Goal: Information Seeking & Learning: Check status

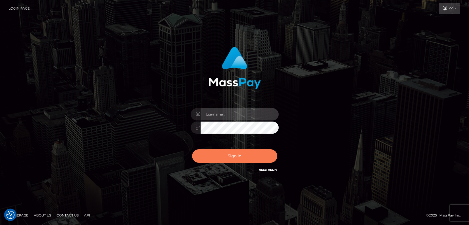
type input "nt.es"
click at [216, 159] on button "Sign in" at bounding box center [234, 155] width 85 height 13
type input "nt.es"
click at [198, 155] on button "Sign in" at bounding box center [234, 155] width 85 height 13
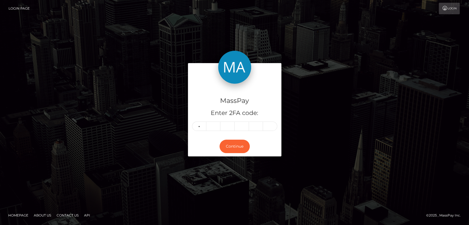
type input "8"
type input "2"
type input "5"
type input "9"
type input "6"
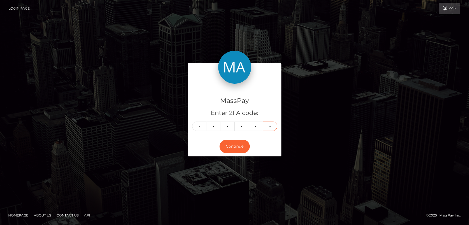
type input "5"
click at [237, 144] on button "Continue" at bounding box center [234, 146] width 30 height 13
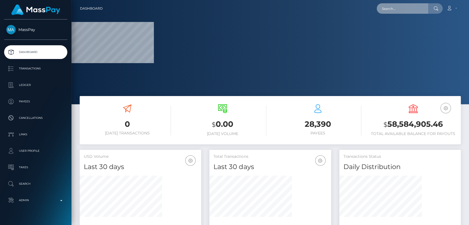
click at [420, 8] on input "text" at bounding box center [403, 8] width 52 height 10
paste input "jack.earnshaw@hotmail.com"
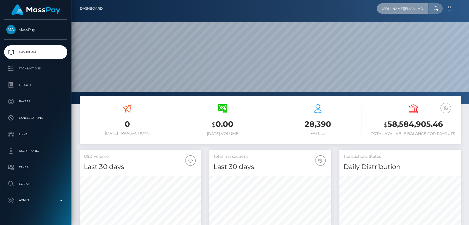
scroll to position [97, 121]
type input "jack.earnshaw@hotmail.com"
click at [433, 9] on div at bounding box center [435, 8] width 14 height 10
click at [435, 9] on icon at bounding box center [435, 8] width 5 height 4
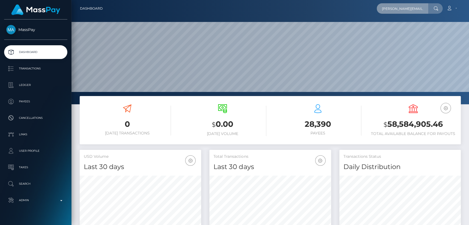
click at [418, 8] on input "jack.earnshaw@hotmail.com" at bounding box center [403, 8] width 52 height 10
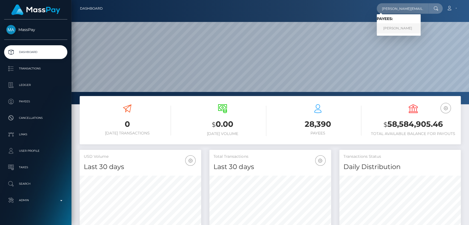
click at [418, 27] on link "JACK MATTHEW EARNSHAW" at bounding box center [399, 28] width 44 height 10
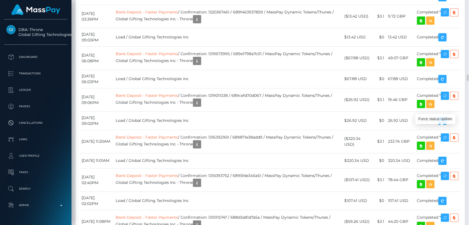
scroll to position [66, 121]
click at [438, 119] on div "Force status update" at bounding box center [435, 119] width 40 height 10
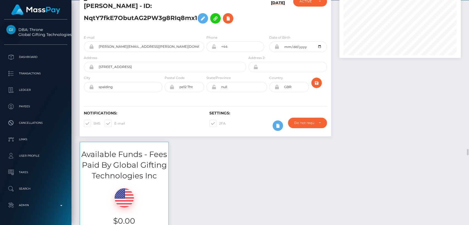
scroll to position [0, 0]
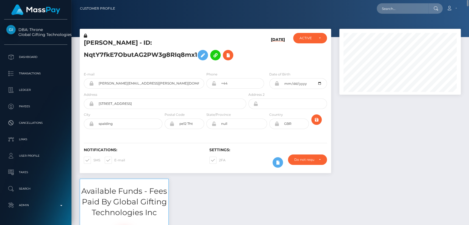
click at [91, 42] on h5 "JACK MATTHEW EARNSHAW - ID: NqtY7fkE7ObutAG2PW3g8RIq8mx1" at bounding box center [163, 51] width 159 height 24
copy h5 "JACK"
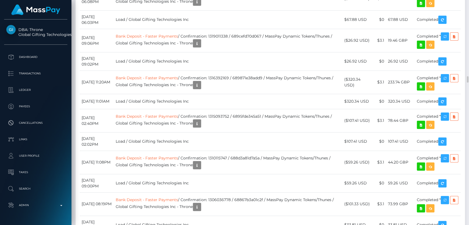
scroll to position [66, 121]
click at [258, 67] on div "Additional Info" at bounding box center [260, 67] width 36 height 10
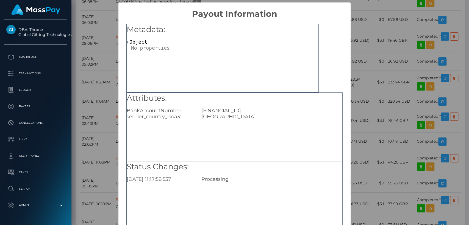
click at [354, 43] on div "× Payout Information Metadata: Object Attributes: BankAccountNumber: GB54BUKB20…" at bounding box center [234, 112] width 469 height 225
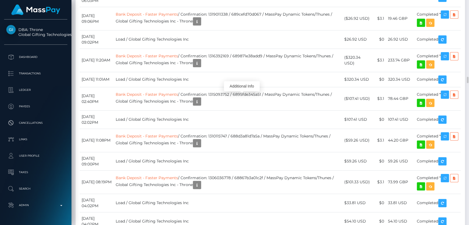
click at [238, 88] on div "Additional Info" at bounding box center [242, 86] width 36 height 10
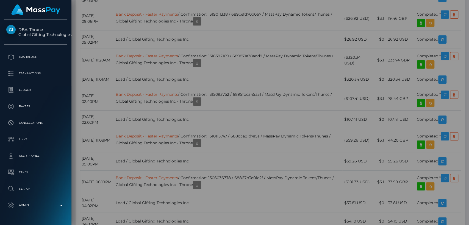
scroll to position [0, 0]
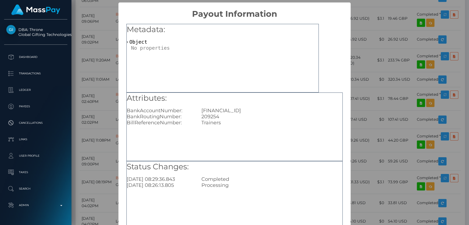
click at [372, 10] on div "× Payout Information Metadata: Object Attributes: BankAccountNumber: GB54BUKB20…" at bounding box center [234, 112] width 469 height 225
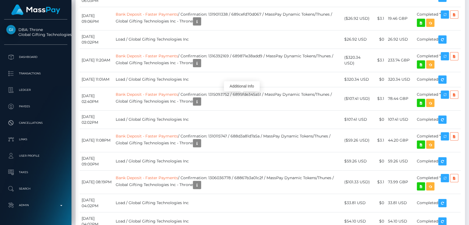
scroll to position [66, 121]
click at [243, 87] on div "Additional Info" at bounding box center [242, 86] width 36 height 10
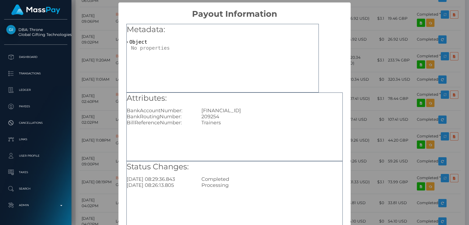
click at [368, 37] on div "× Payout Information Metadata: Object Attributes: BankAccountNumber: GB54BUKB20…" at bounding box center [234, 112] width 469 height 225
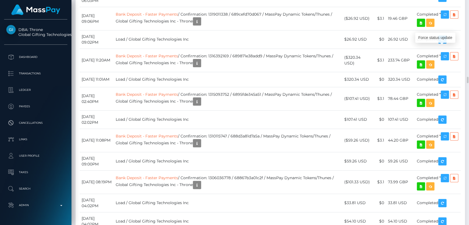
drag, startPoint x: 275, startPoint y: 51, endPoint x: 193, endPoint y: 49, distance: 81.6
copy td "Confirmation: P45U8f2xRcSwVgxSUyXoNQ"
drag, startPoint x: 158, startPoint y: 48, endPoint x: 188, endPoint y: 51, distance: 30.9
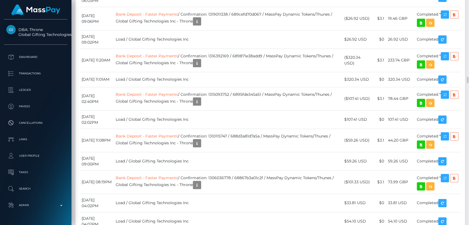
copy link "Faster Payments"
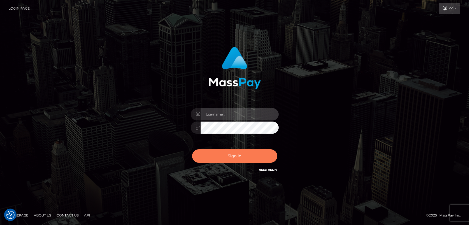
type input "[DOMAIN_NAME]"
click at [208, 160] on button "Sign in" at bounding box center [234, 155] width 85 height 13
type input "[DOMAIN_NAME]"
click at [208, 160] on button "Sign in" at bounding box center [234, 155] width 85 height 13
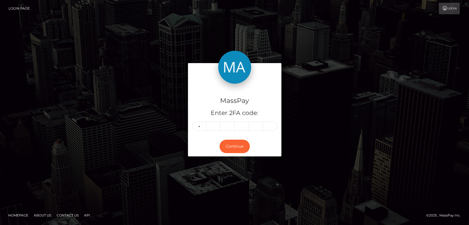
type input "0"
type input "4"
type input "5"
type input "8"
type input "7"
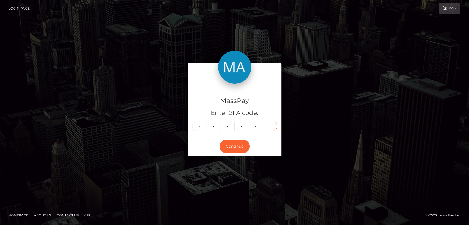
type input "5"
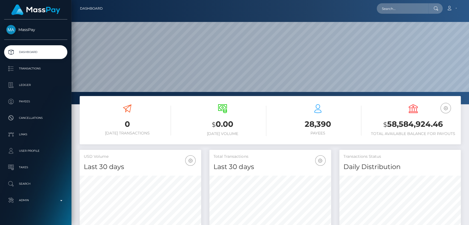
scroll to position [97, 121]
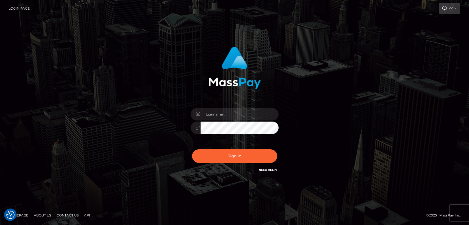
checkbox input "true"
type input "[DOMAIN_NAME]"
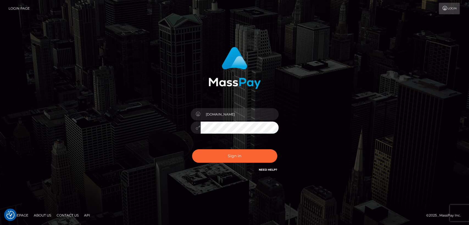
click at [225, 165] on div "Sign in Need Help?" at bounding box center [235, 158] width 96 height 24
click at [225, 154] on button "Sign in" at bounding box center [234, 155] width 85 height 13
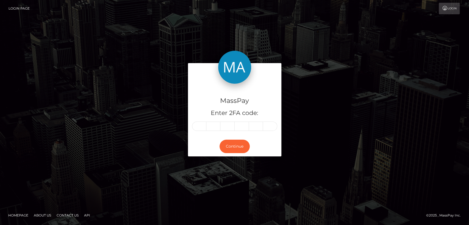
click at [198, 126] on input "text" at bounding box center [199, 126] width 14 height 9
type input "7"
type input "4"
type input "0"
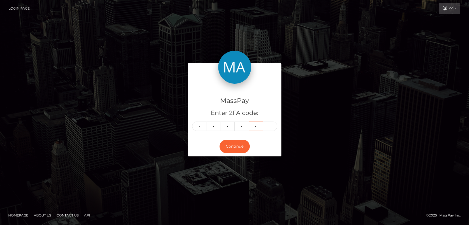
type input "7"
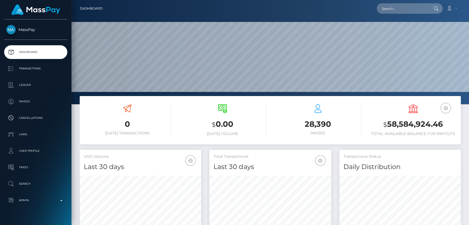
scroll to position [97, 121]
click at [421, 9] on input "text" at bounding box center [403, 8] width 52 height 10
paste input "[EMAIL_ADDRESS][DOMAIN_NAME]"
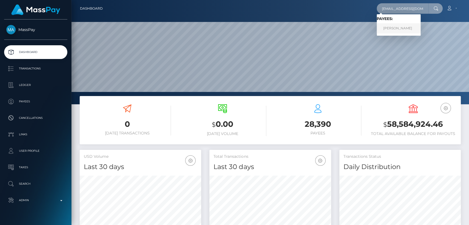
type input "[EMAIL_ADDRESS][DOMAIN_NAME]"
click at [417, 27] on link "ISABEL AIMEE LEWIS" at bounding box center [399, 28] width 44 height 10
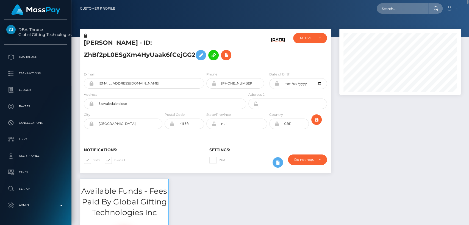
click at [92, 44] on h5 "ISABEL AIMEE LEWIS - ID: ZhBf2pL0ESgXm4HyUaak6fCejGG2" at bounding box center [163, 51] width 159 height 24
copy h5 "ISABEL"
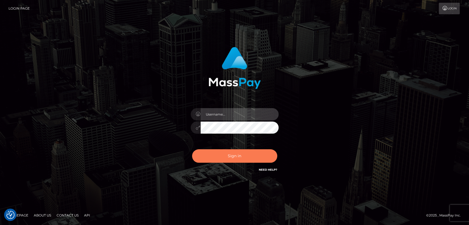
type input "nt.es"
click at [211, 156] on button "Sign in" at bounding box center [234, 155] width 85 height 13
type input "[DOMAIN_NAME]"
click at [211, 156] on button "Sign in" at bounding box center [234, 155] width 85 height 13
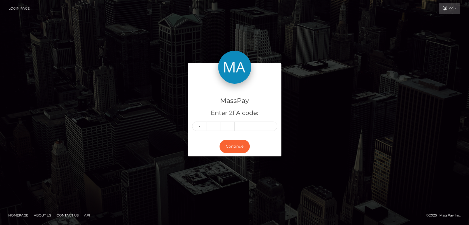
type input "8"
type input "1"
type input "6"
type input "7"
type input "1"
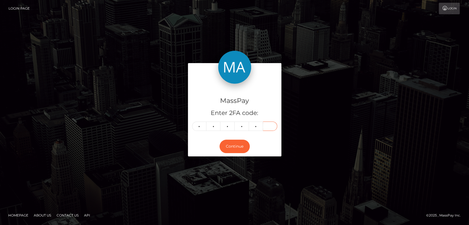
type input "8"
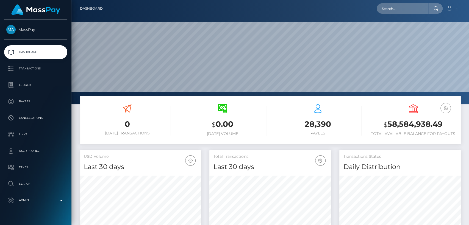
scroll to position [97, 121]
click at [452, 16] on nav "Dashboard Loading... Loading... Account Edit Profile" at bounding box center [270, 8] width 398 height 17
click at [396, 5] on input "text" at bounding box center [403, 8] width 52 height 10
paste input "[EMAIL_ADDRESS][DOMAIN_NAME]"
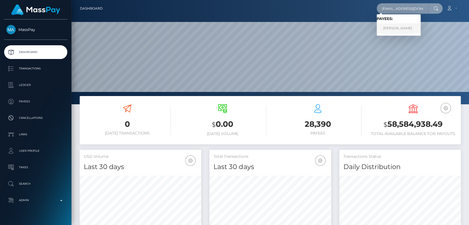
type input "[EMAIL_ADDRESS][DOMAIN_NAME]"
click at [390, 31] on link "[PERSON_NAME]" at bounding box center [399, 28] width 44 height 10
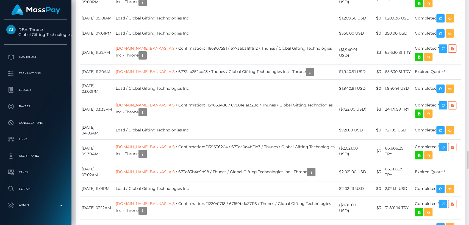
scroll to position [66, 121]
drag, startPoint x: 219, startPoint y: 94, endPoint x: 214, endPoint y: 140, distance: 46.2
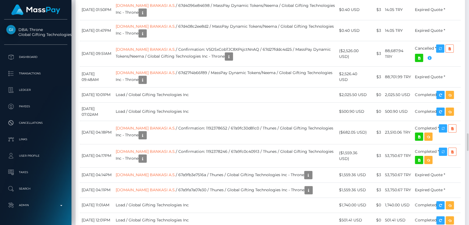
scroll to position [1700, 0]
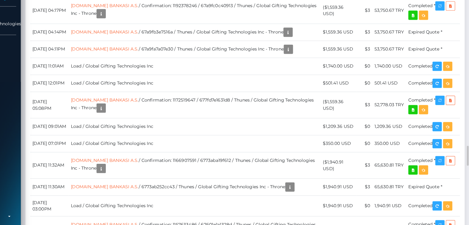
scroll to position [66, 121]
drag, startPoint x: 217, startPoint y: 147, endPoint x: 194, endPoint y: 126, distance: 31.7
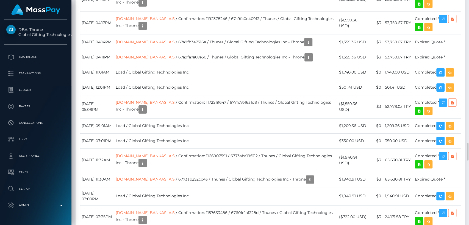
click at [246, 124] on div "Additional Info" at bounding box center [244, 122] width 36 height 10
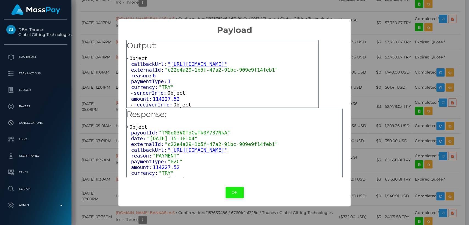
click at [233, 192] on button "OK" at bounding box center [235, 192] width 18 height 11
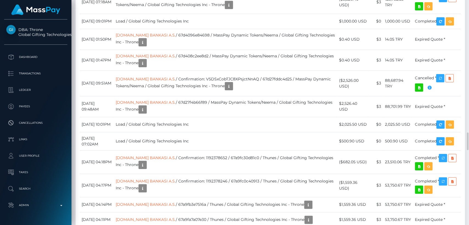
scroll to position [1674, 0]
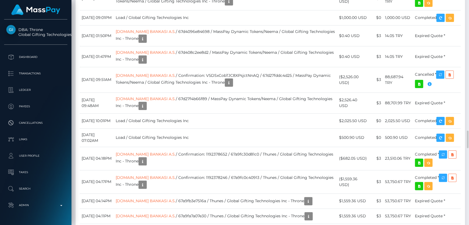
click at [202, 54] on div "Transactions History * Transactions date/time are shown in payee's local timezo…" at bounding box center [270, 95] width 389 height 1107
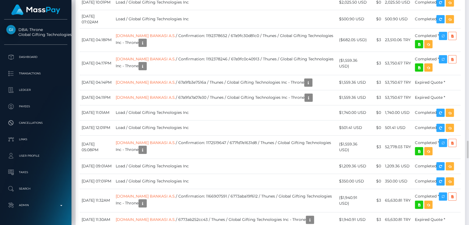
scroll to position [1793, 0]
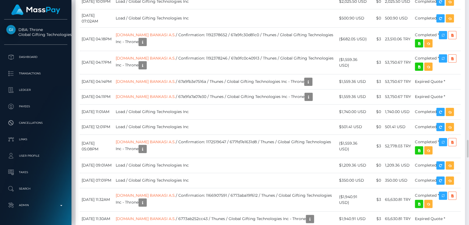
drag, startPoint x: 174, startPoint y: 99, endPoint x: 171, endPoint y: 99, distance: 3.0
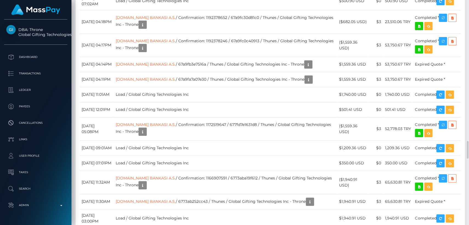
scroll to position [66, 121]
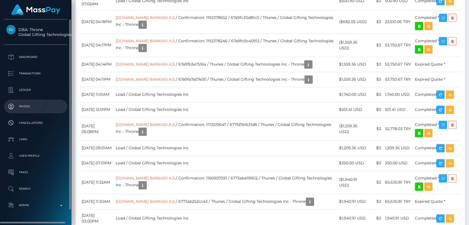
click at [0, 113] on li "Payees" at bounding box center [35, 107] width 71 height 14
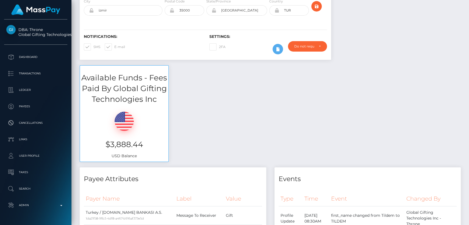
scroll to position [0, 0]
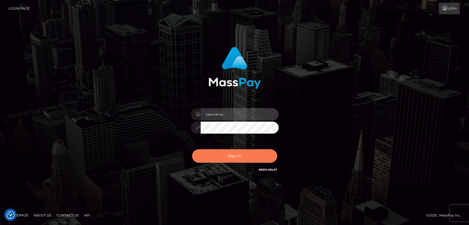
type input "[DOMAIN_NAME]"
click at [226, 160] on button "Sign in" at bounding box center [234, 155] width 85 height 13
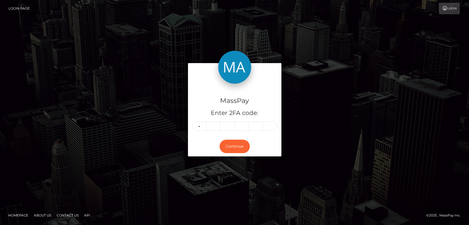
type input "9"
type input "6"
type input "0"
type input "6"
type input "3"
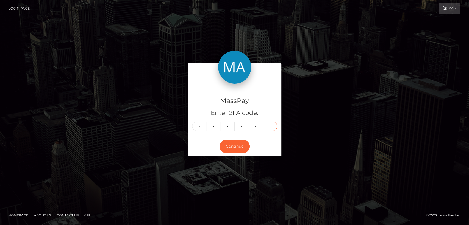
type input "0"
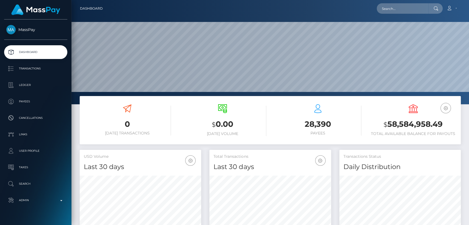
scroll to position [97, 121]
click at [405, 7] on input "text" at bounding box center [403, 8] width 52 height 10
paste input "[EMAIL_ADDRESS][DOMAIN_NAME]"
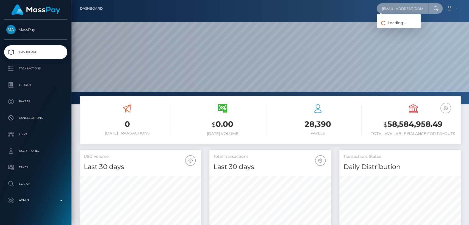
scroll to position [0, 21]
type input "[EMAIL_ADDRESS][DOMAIN_NAME]"
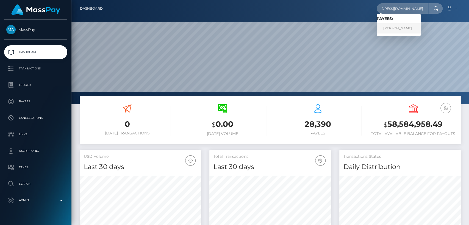
scroll to position [0, 0]
click at [400, 25] on link "DIMITRIOS PAPATHANASIOU" at bounding box center [399, 28] width 44 height 10
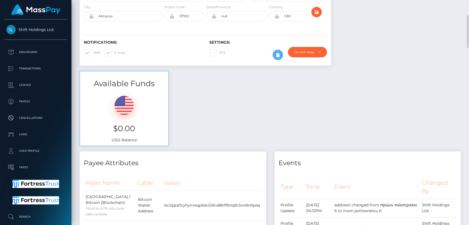
scroll to position [107, 0]
click at [207, 136] on div "Available Funds $0.00 USD Balance" at bounding box center [270, 112] width 389 height 81
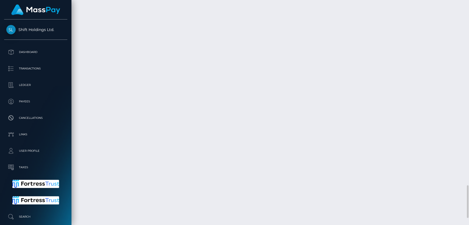
scroll to position [1243, 0]
